Goal: Task Accomplishment & Management: Use online tool/utility

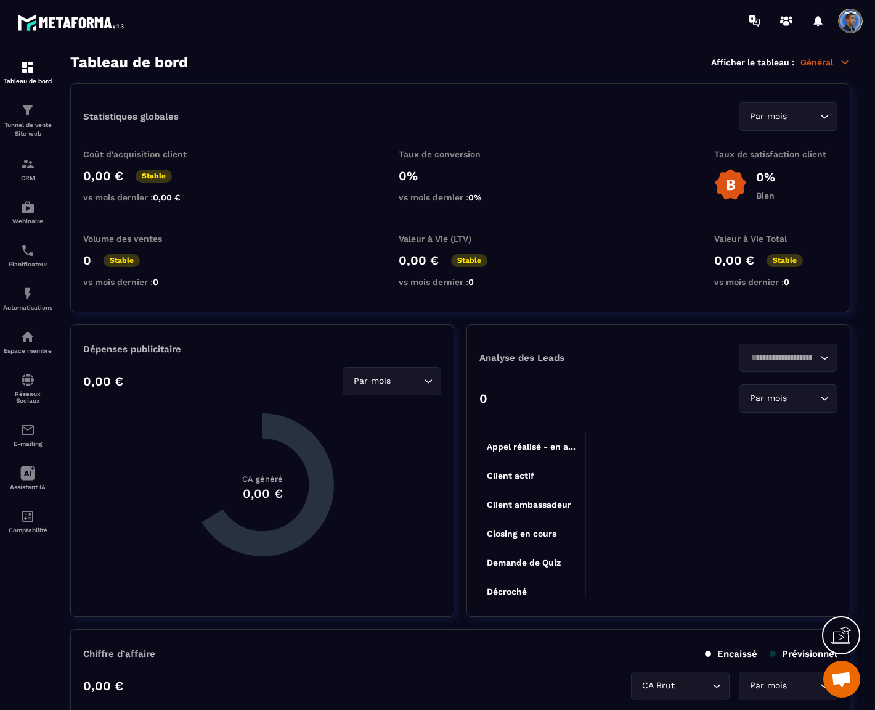
scroll to position [5526, 0]
click at [28, 105] on img at bounding box center [27, 110] width 15 height 15
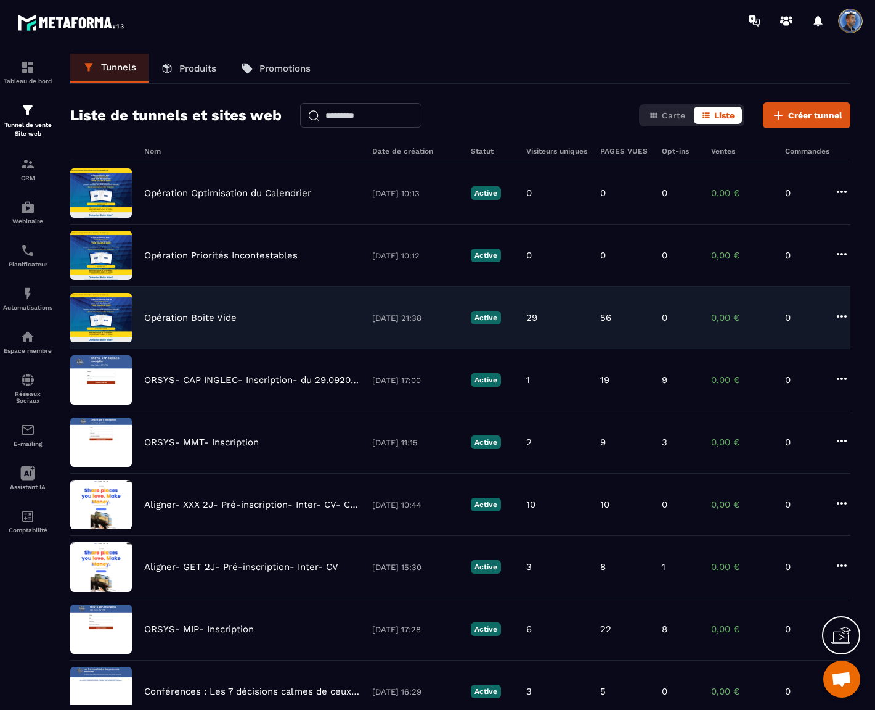
click at [182, 316] on p "Opération Boite Vide" at bounding box center [190, 317] width 92 height 11
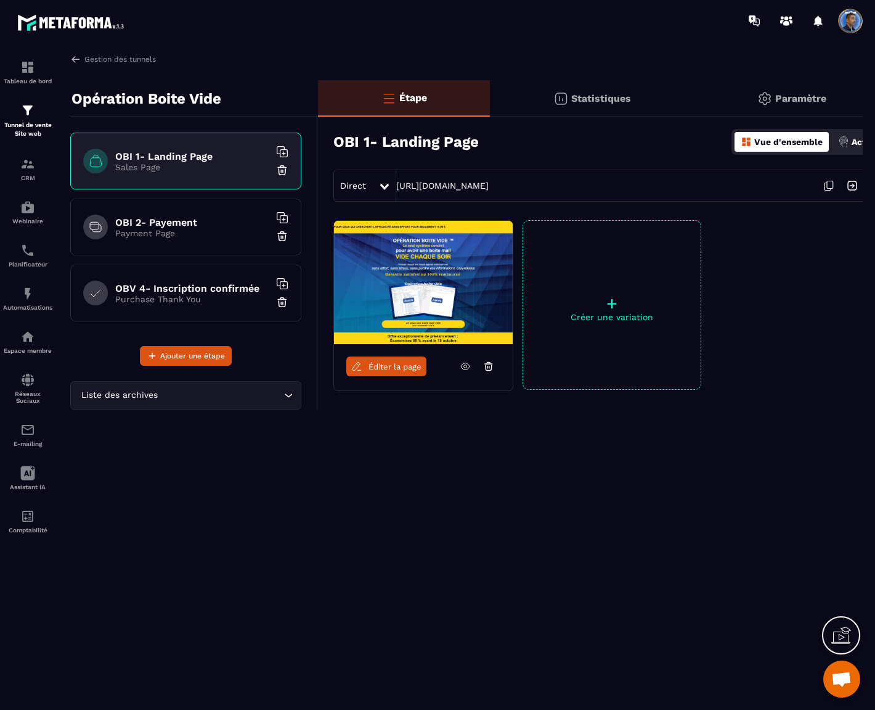
click at [377, 282] on img at bounding box center [423, 282] width 179 height 123
click at [391, 367] on span "Éditer la page" at bounding box center [395, 366] width 53 height 9
